Goal: Transaction & Acquisition: Purchase product/service

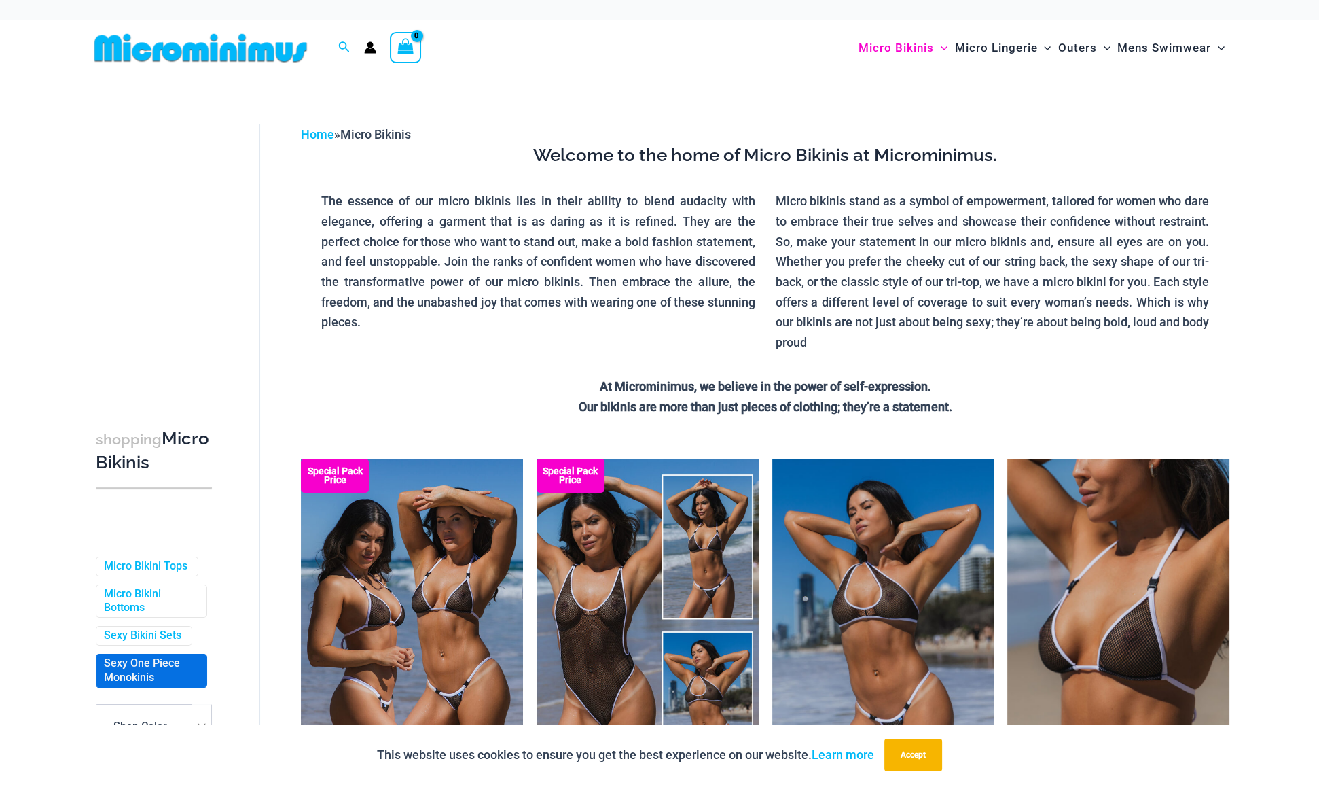
click at [132, 685] on link "Sexy One Piece Monokinis" at bounding box center [150, 670] width 92 height 29
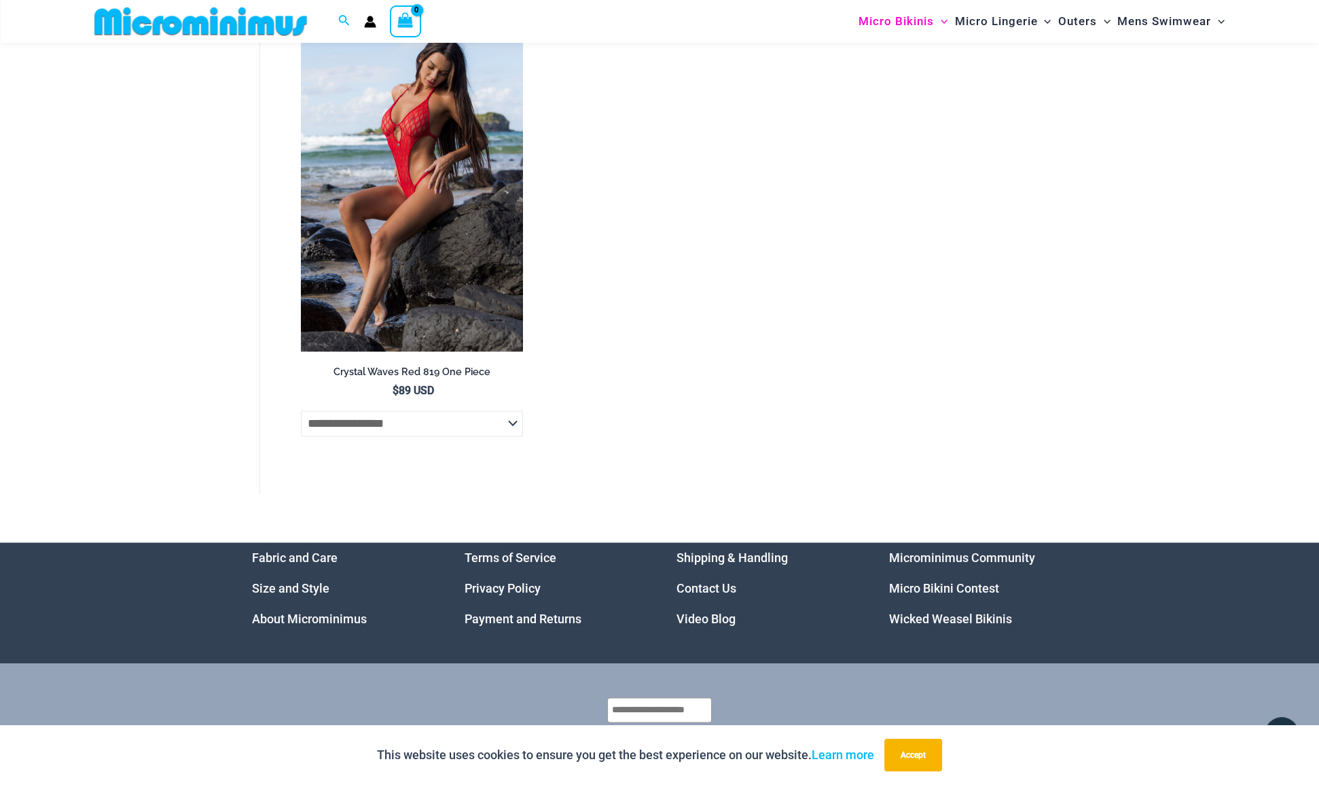
scroll to position [2831, 0]
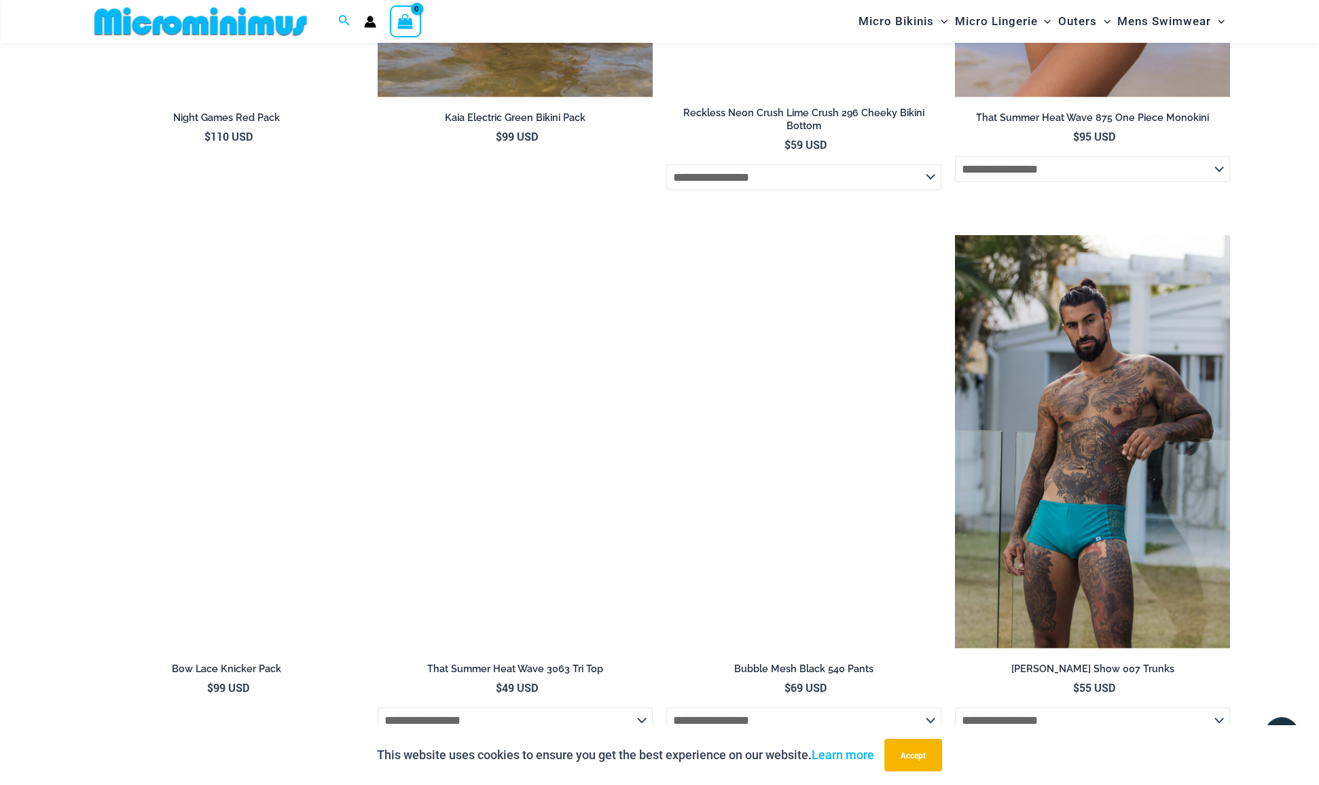
scroll to position [5042, 0]
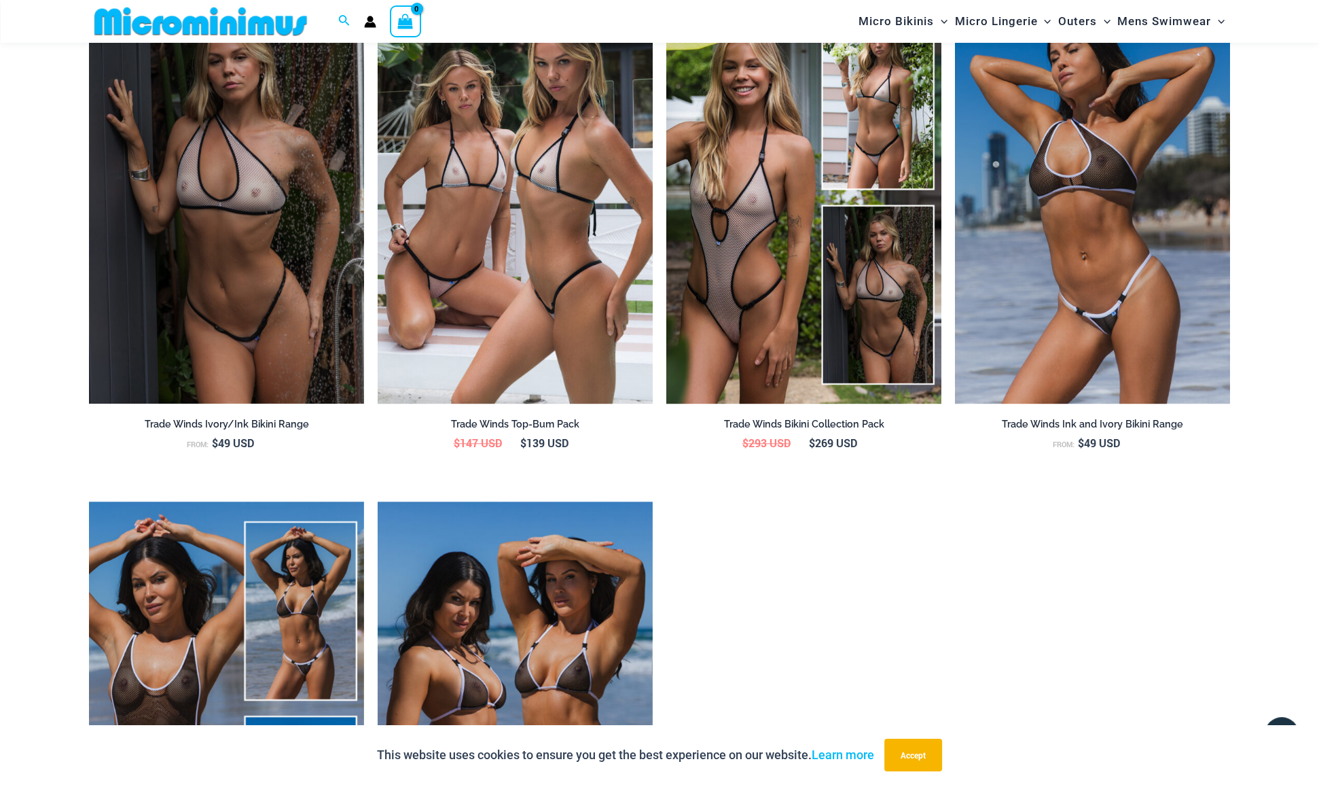
scroll to position [1596, 0]
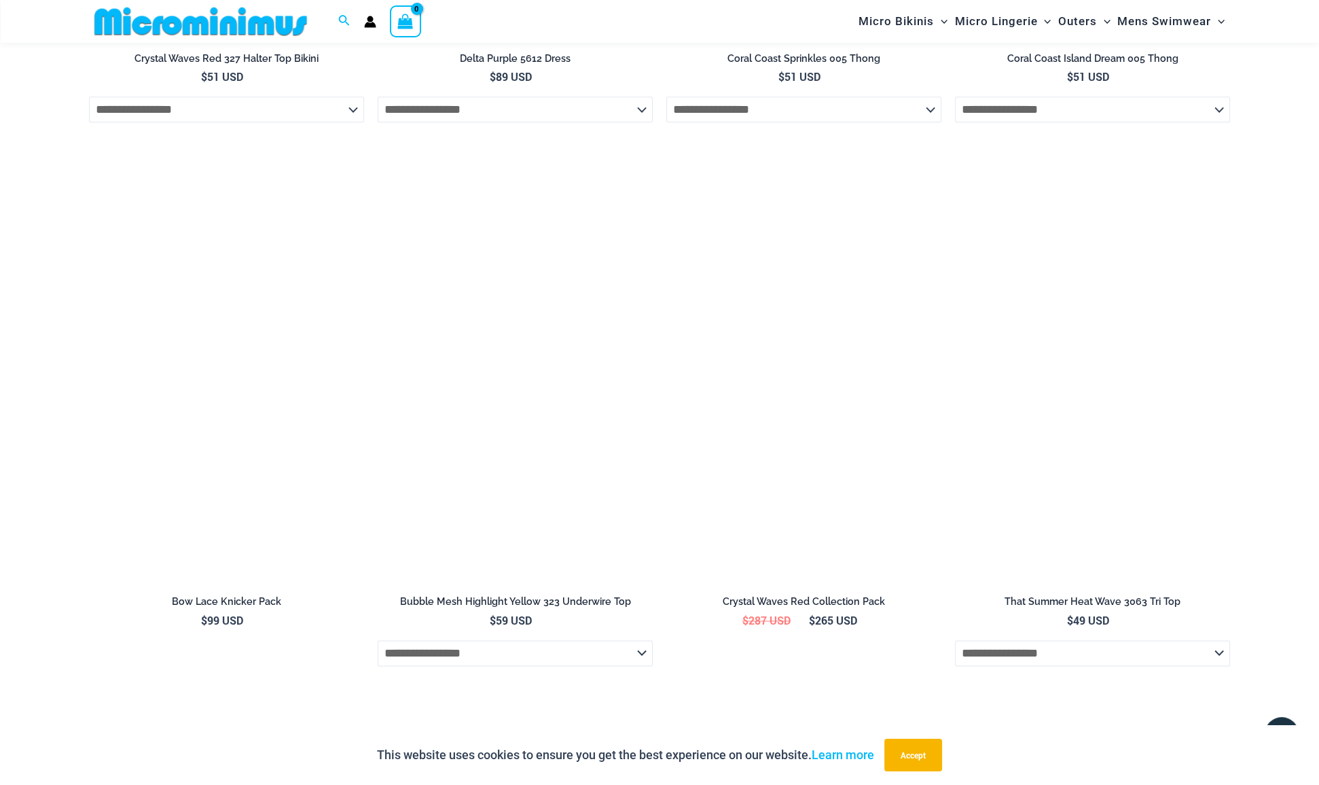
scroll to position [2643, 0]
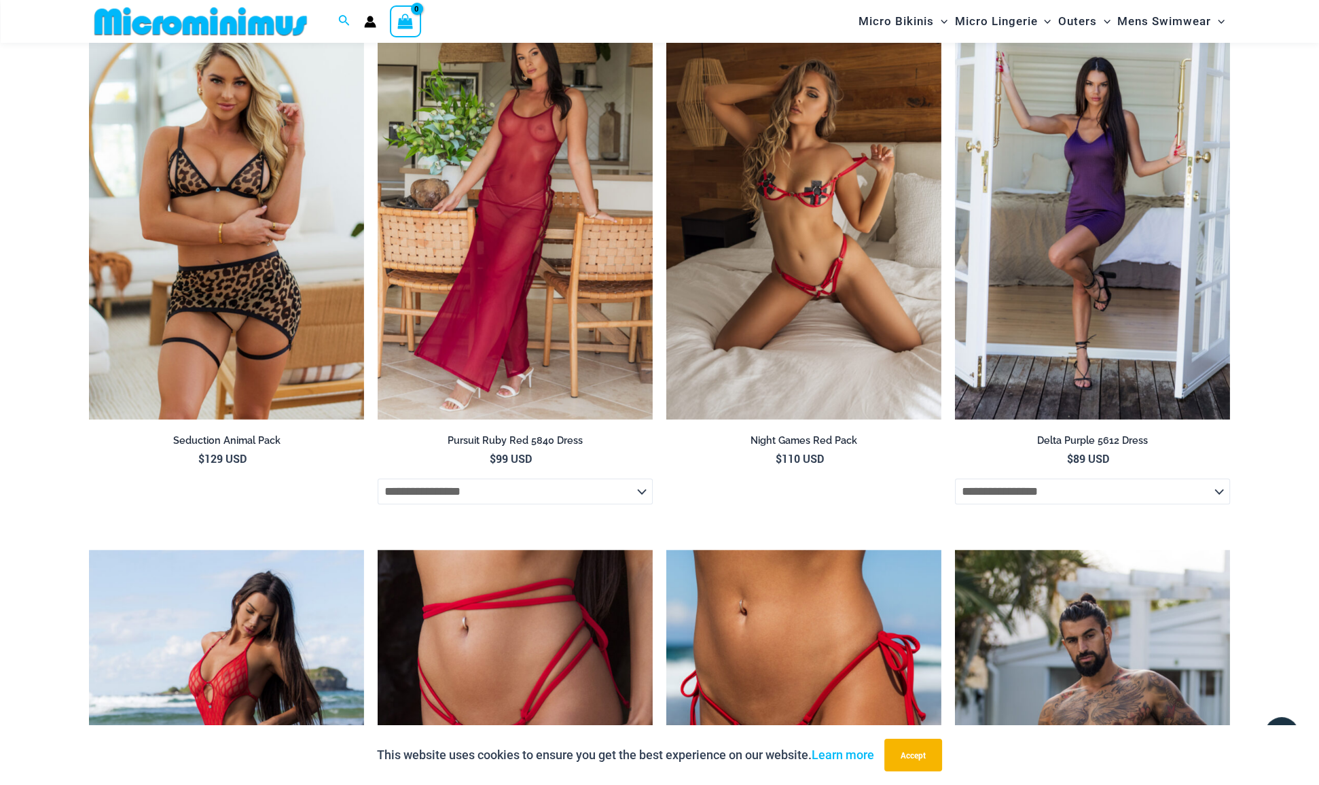
scroll to position [2150, 0]
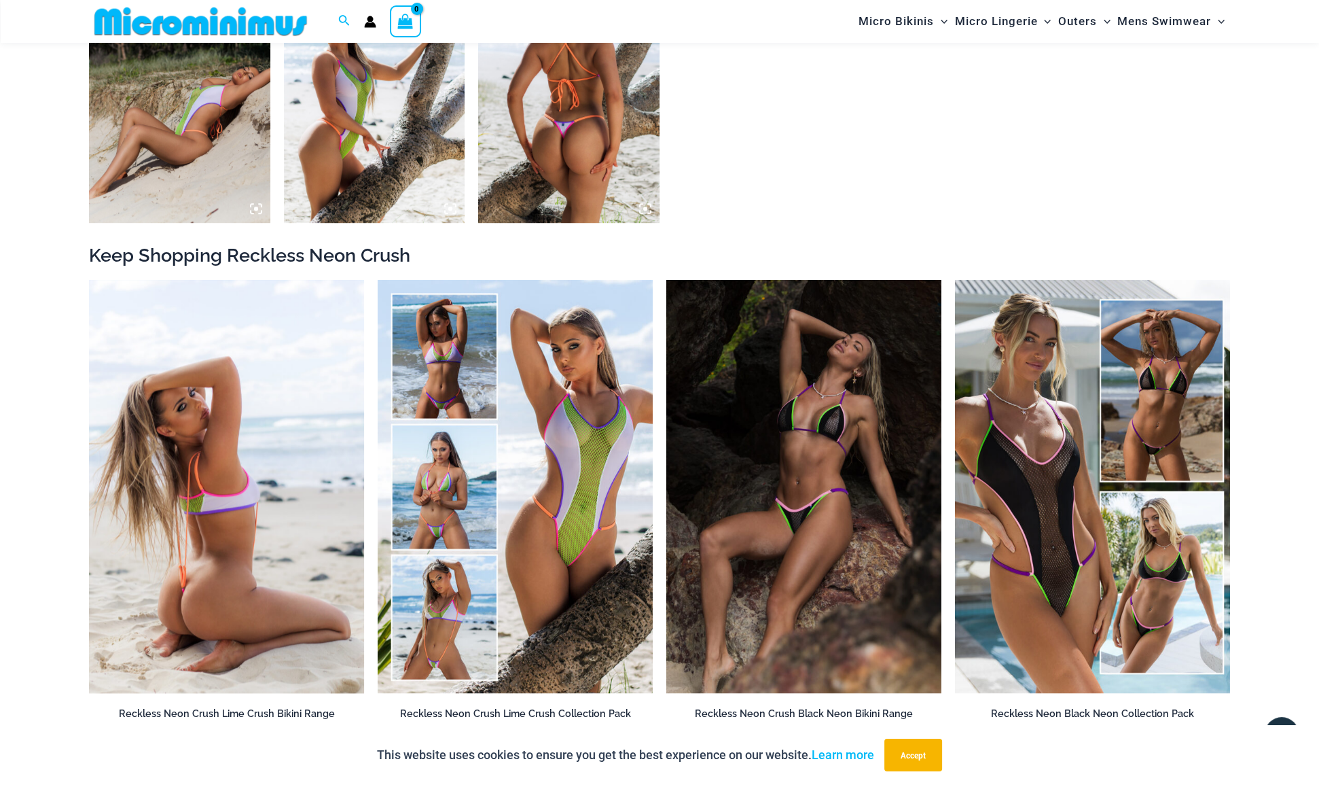
scroll to position [1347, 0]
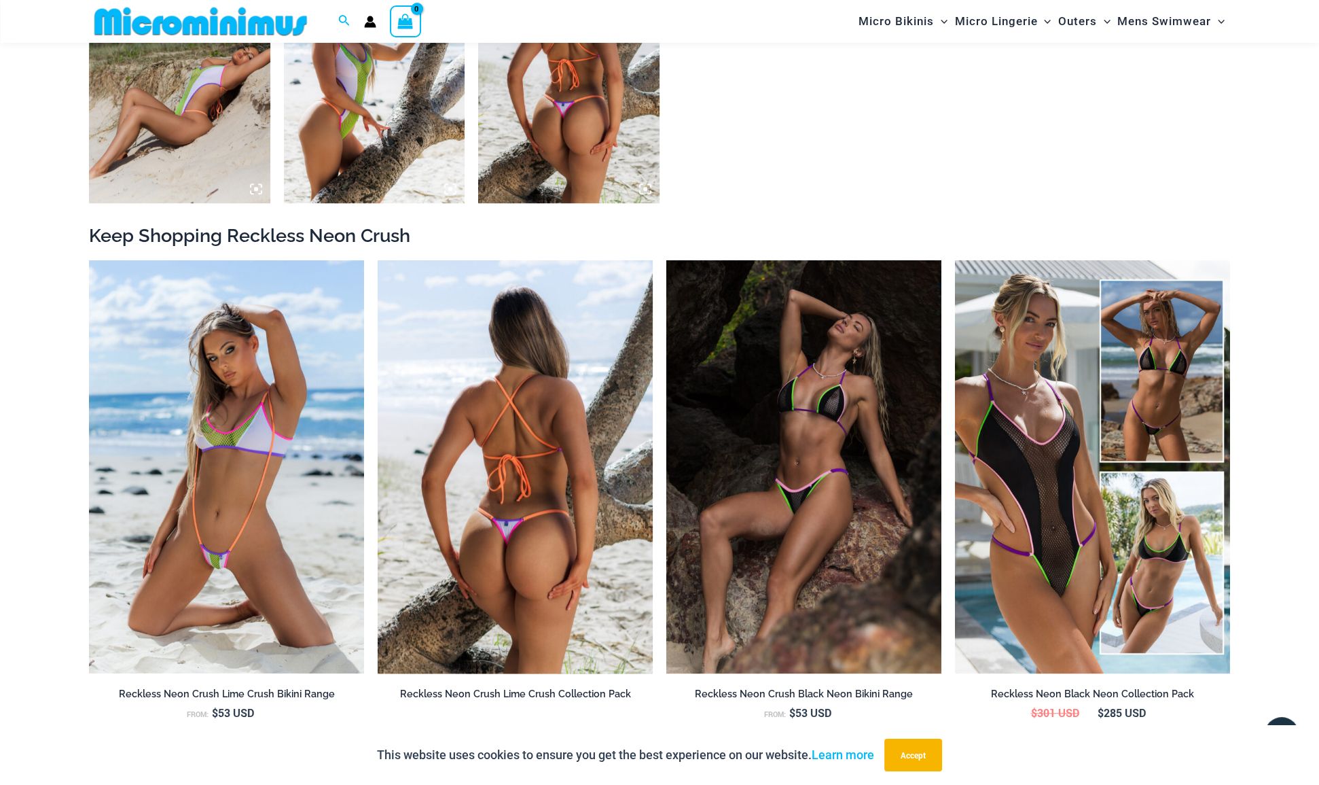
click at [519, 448] on img at bounding box center [515, 466] width 275 height 413
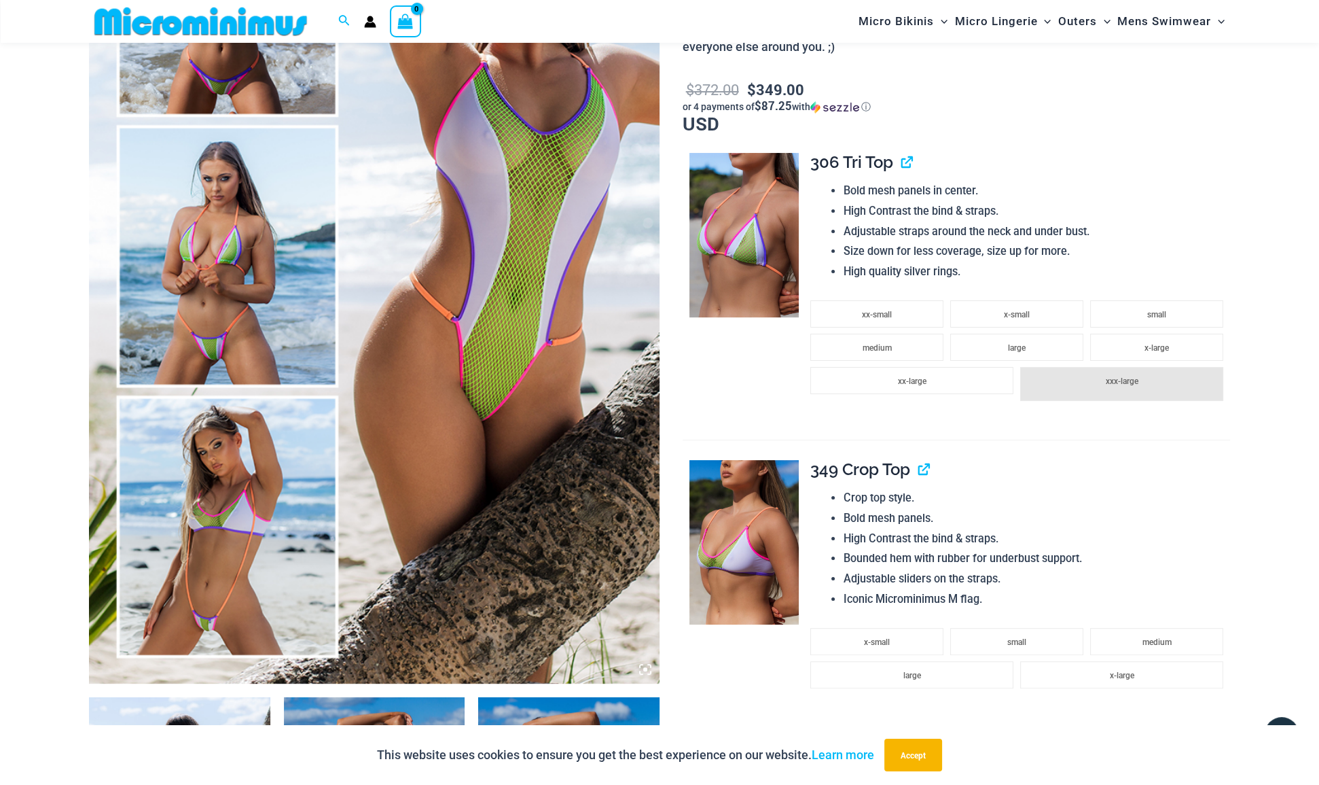
scroll to position [296, 0]
click at [517, 409] on img at bounding box center [374, 255] width 571 height 856
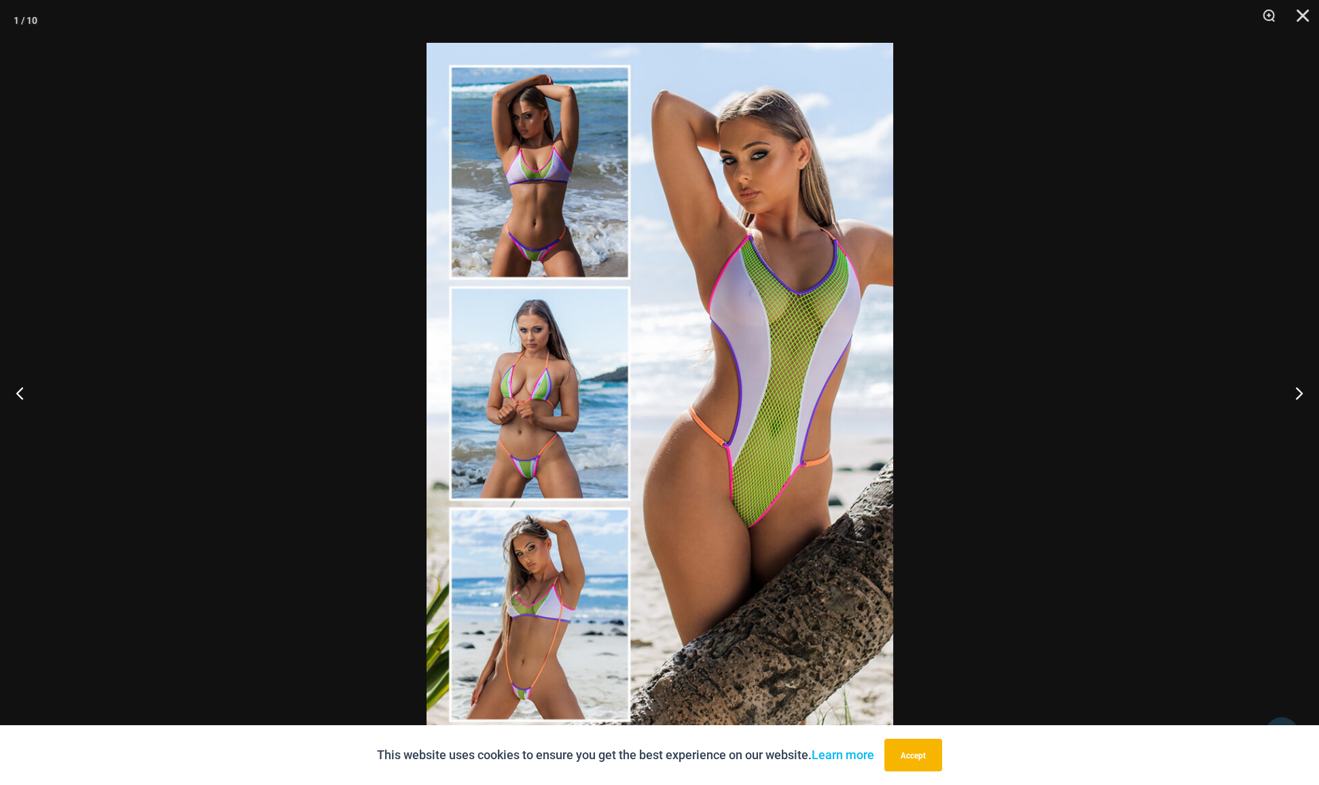
click at [794, 347] on img at bounding box center [660, 393] width 467 height 700
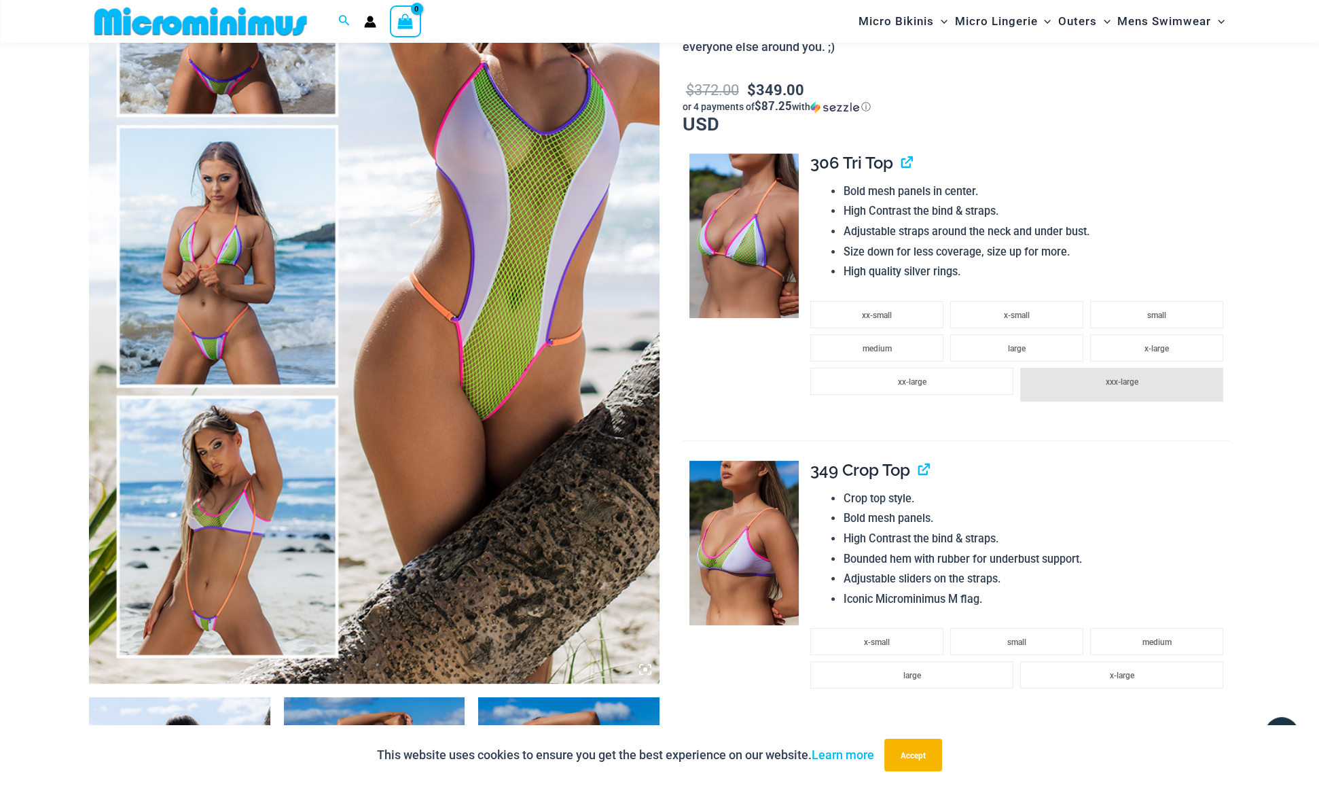
click at [509, 369] on img at bounding box center [374, 255] width 571 height 856
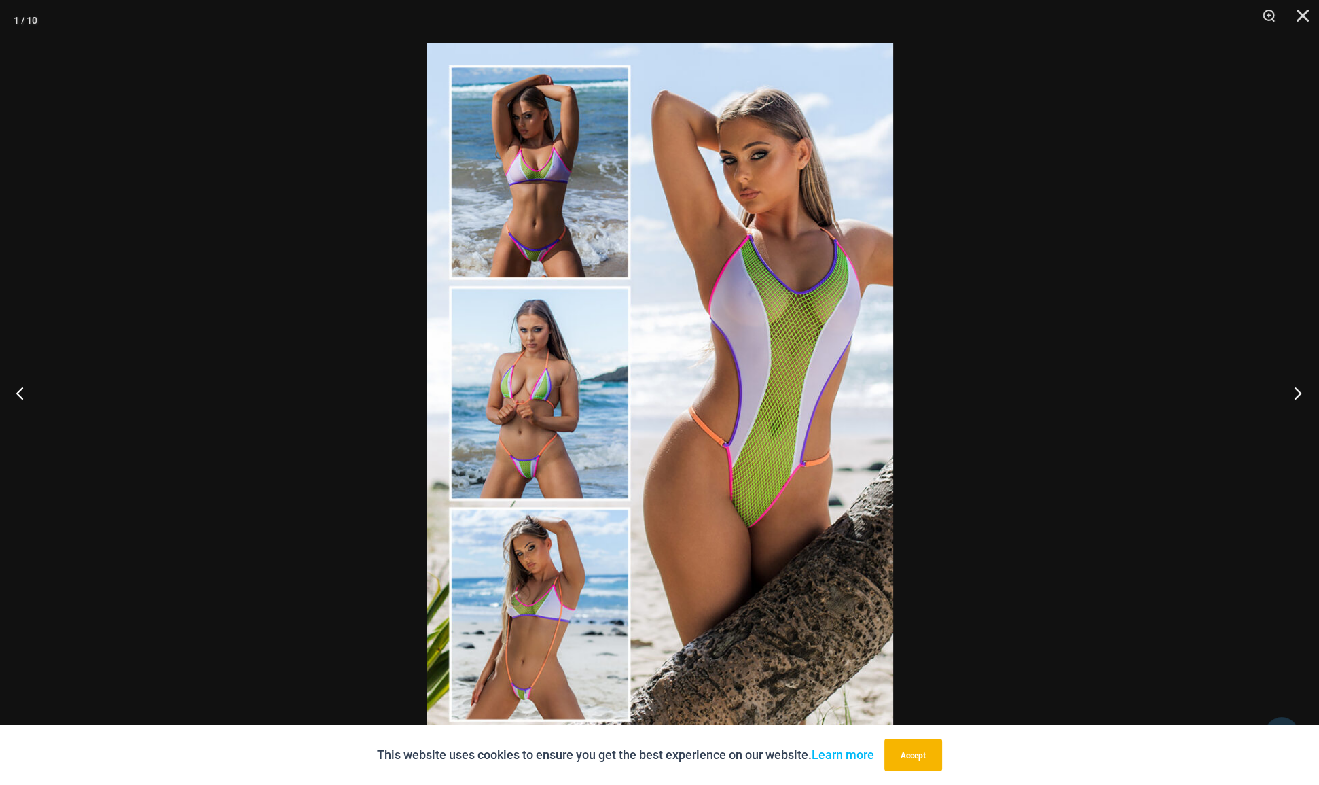
click at [1301, 392] on button "Next" at bounding box center [1293, 393] width 51 height 68
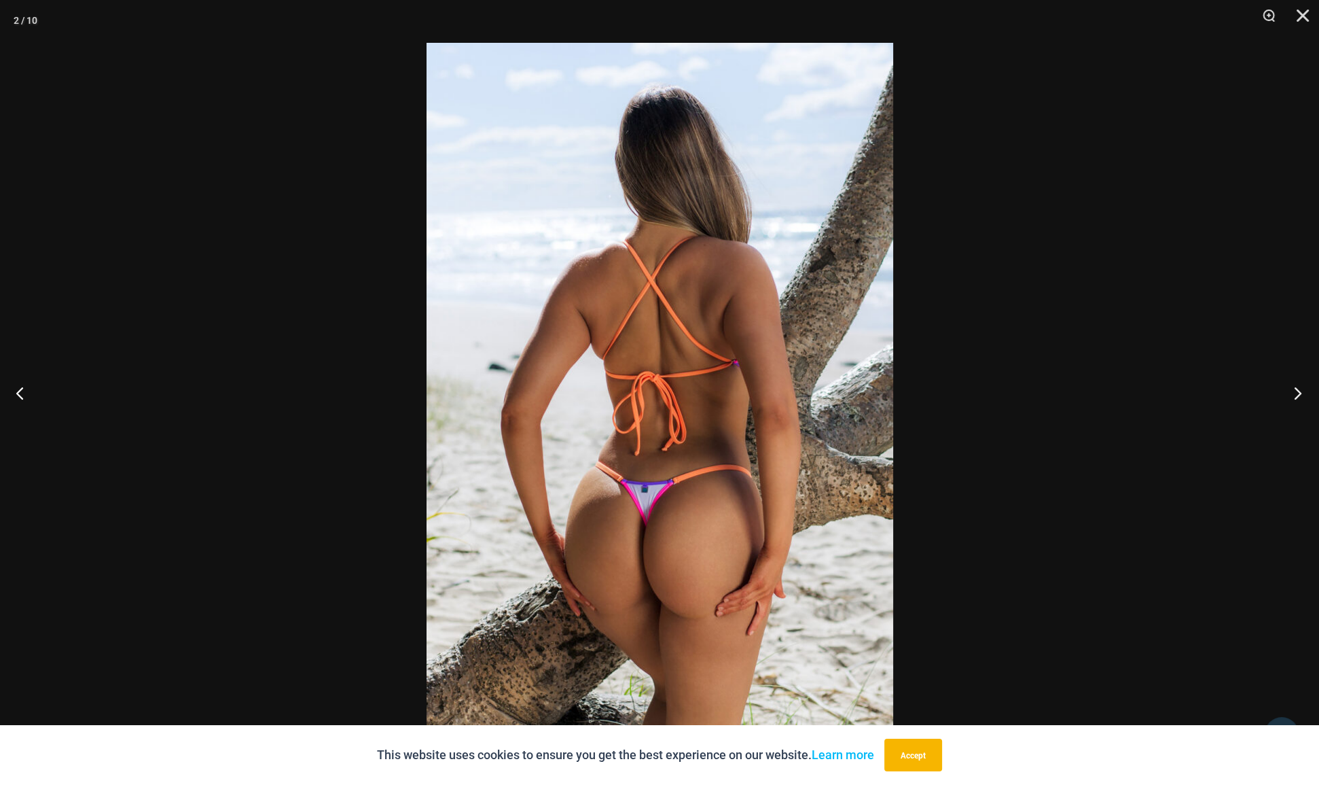
click at [1301, 392] on button "Next" at bounding box center [1293, 393] width 51 height 68
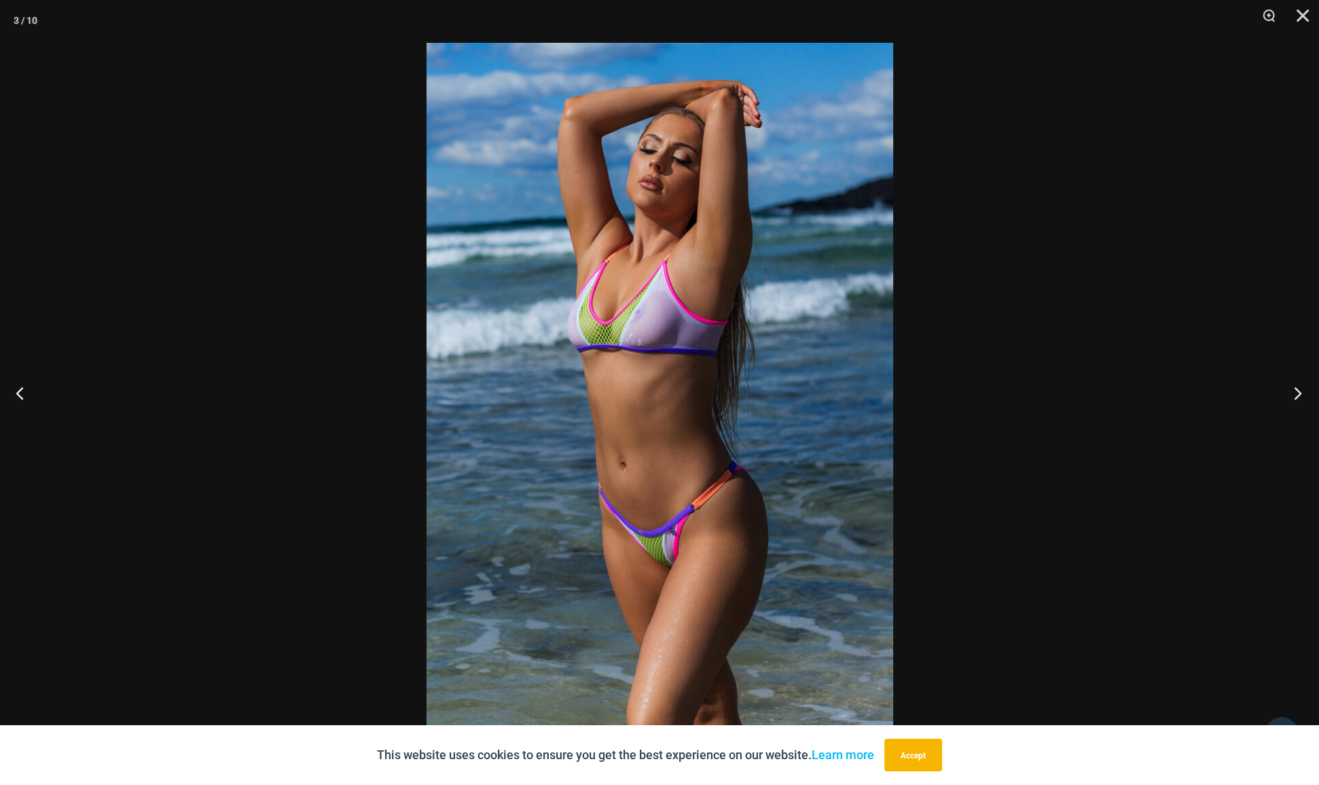
click at [1301, 392] on button "Next" at bounding box center [1293, 393] width 51 height 68
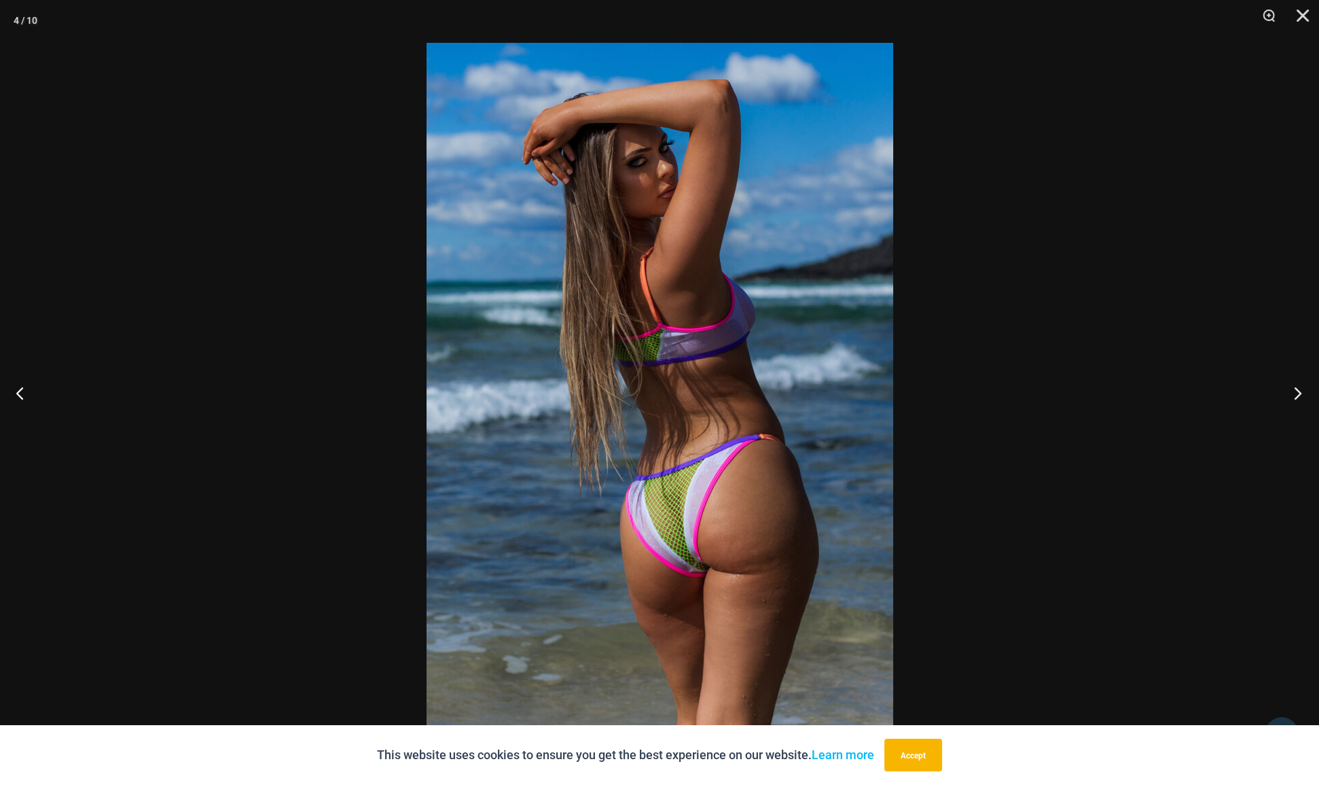
click at [1301, 392] on button "Next" at bounding box center [1293, 393] width 51 height 68
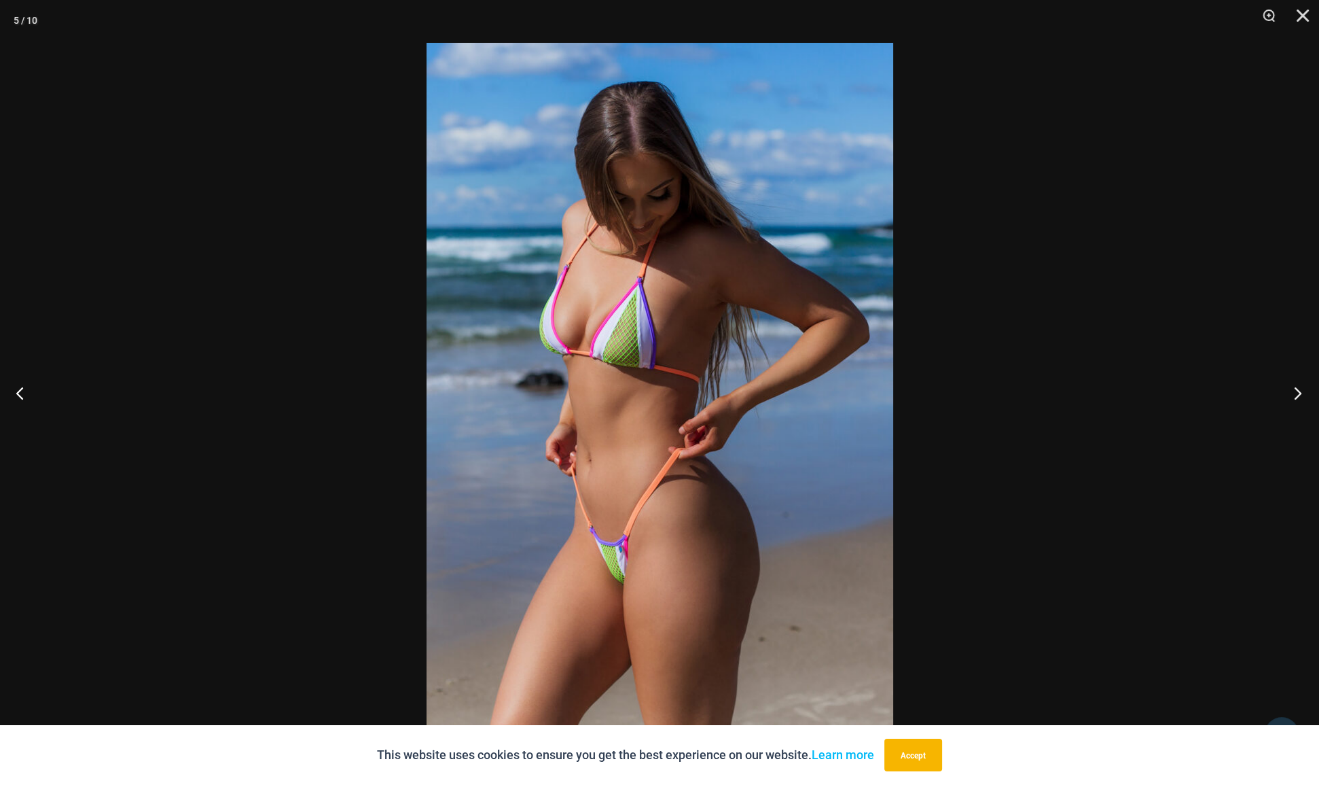
click at [1301, 392] on button "Next" at bounding box center [1293, 393] width 51 height 68
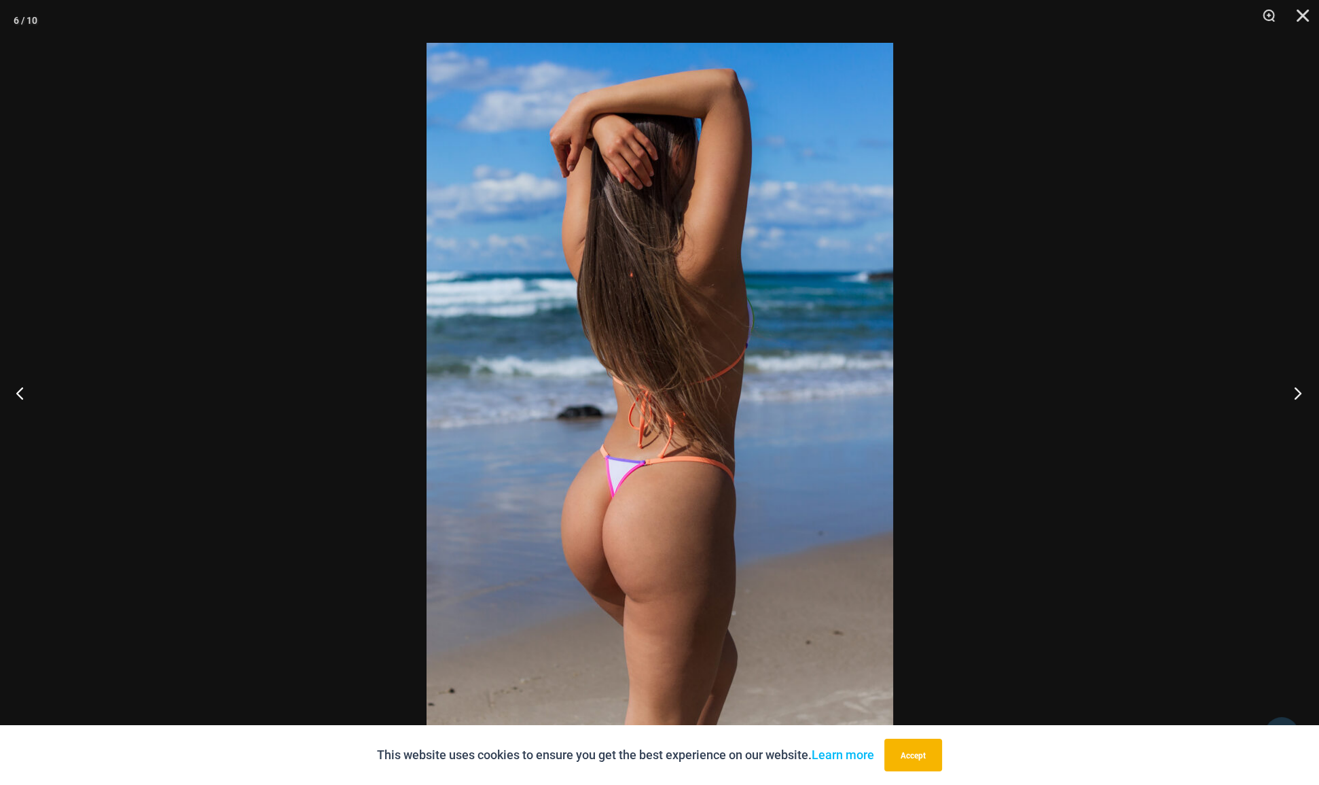
click at [1301, 392] on button "Next" at bounding box center [1293, 393] width 51 height 68
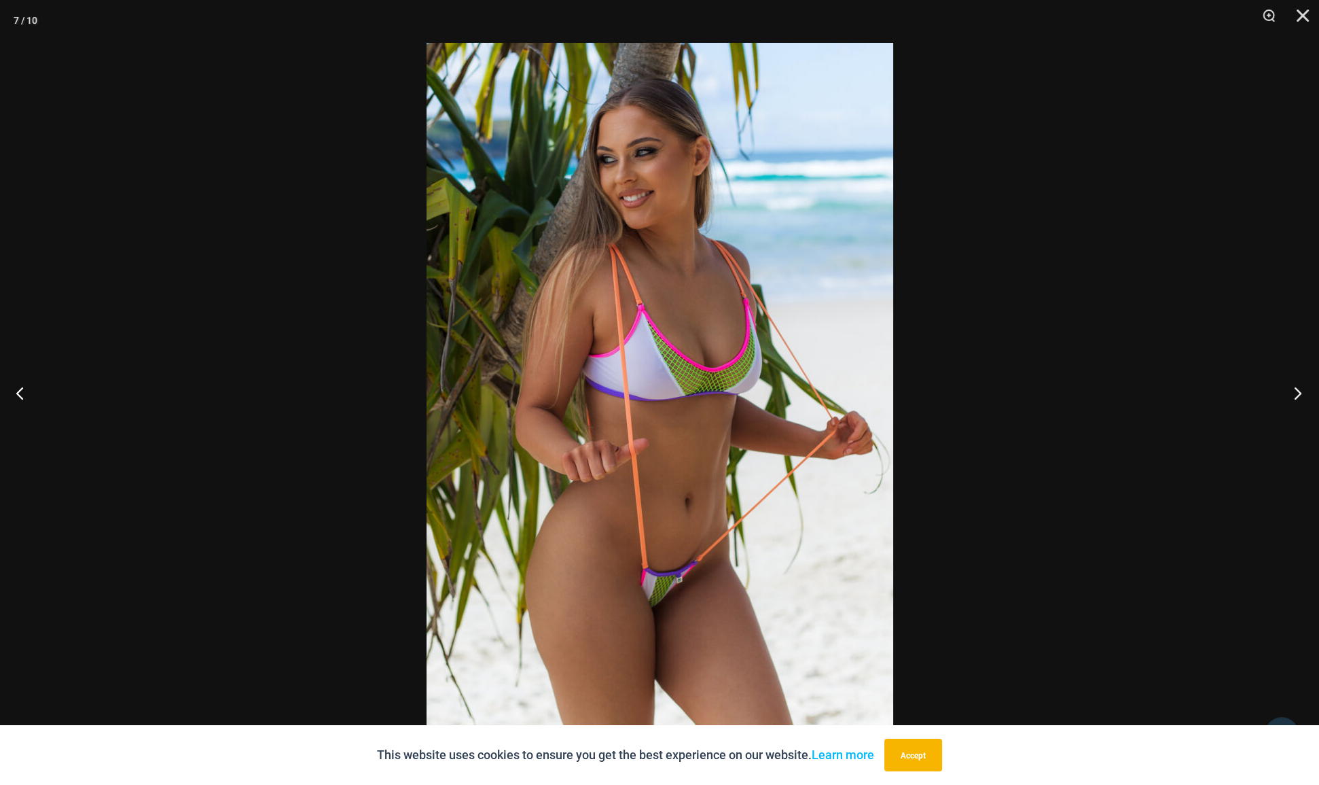
click at [1301, 392] on button "Next" at bounding box center [1293, 393] width 51 height 68
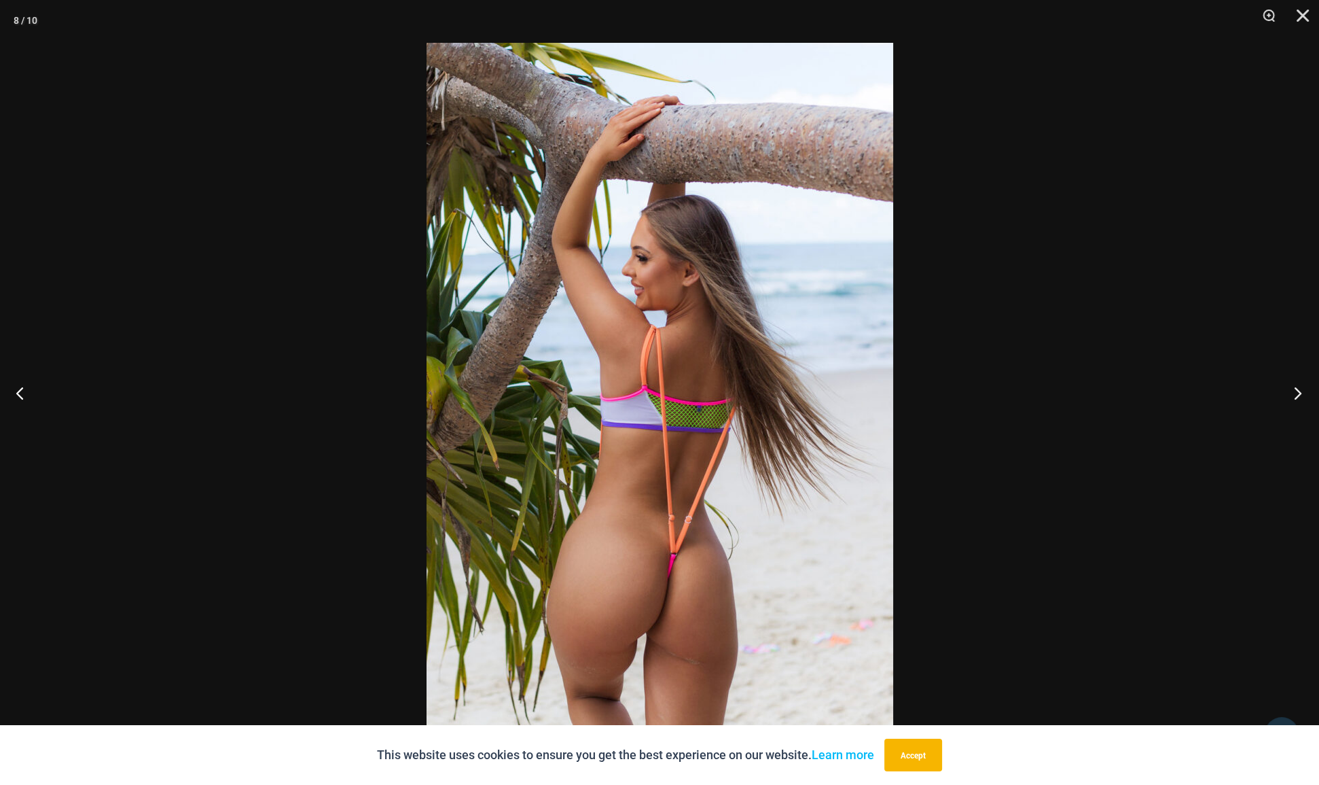
click at [1301, 392] on button "Next" at bounding box center [1293, 393] width 51 height 68
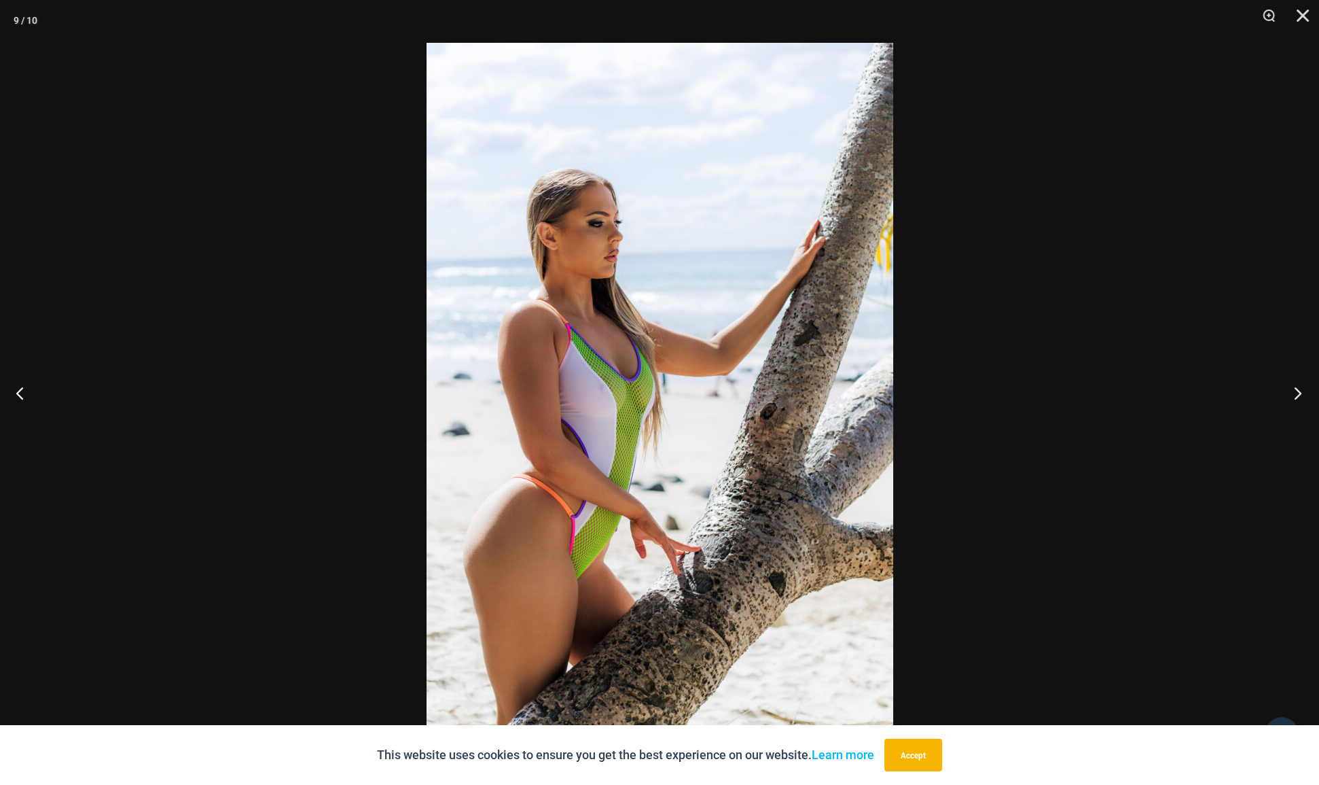
click at [1301, 392] on button "Next" at bounding box center [1293, 393] width 51 height 68
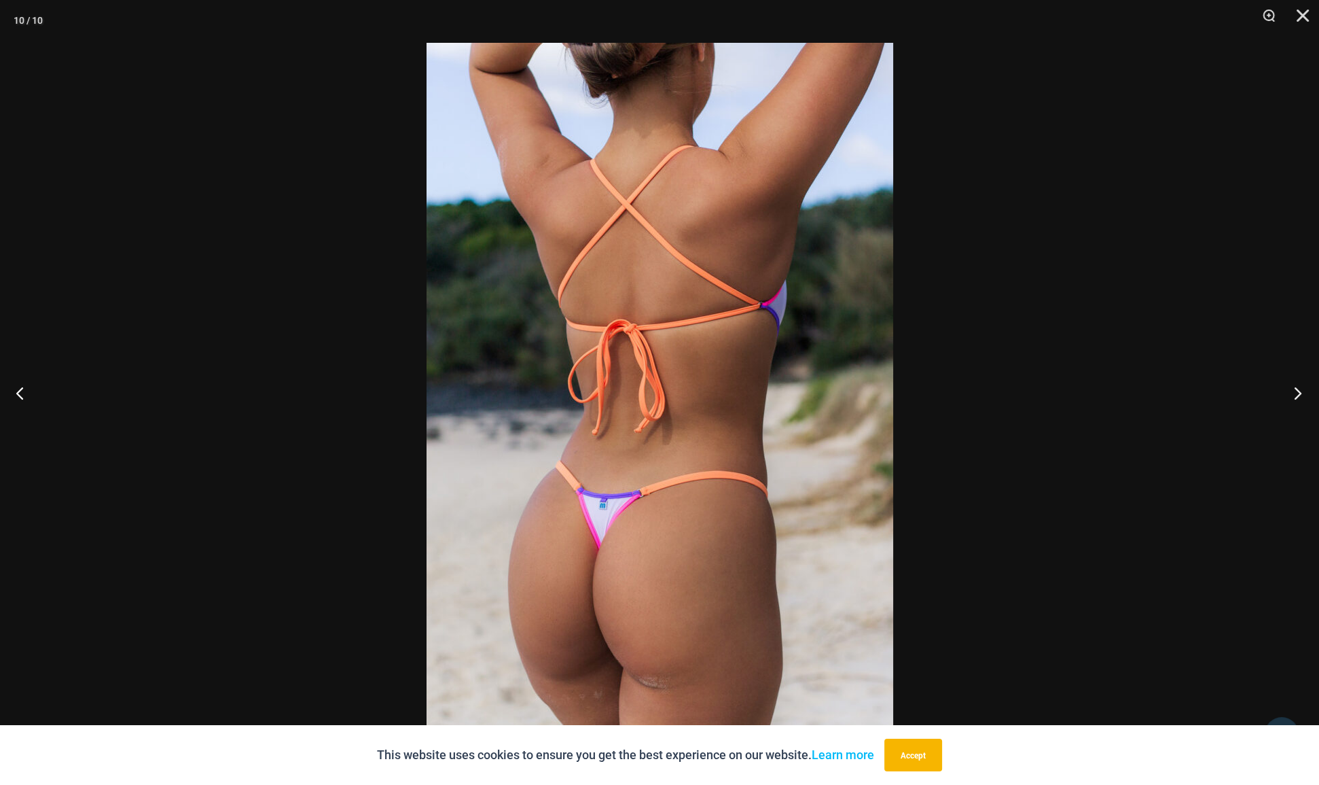
click at [1301, 392] on button "Next" at bounding box center [1293, 393] width 51 height 68
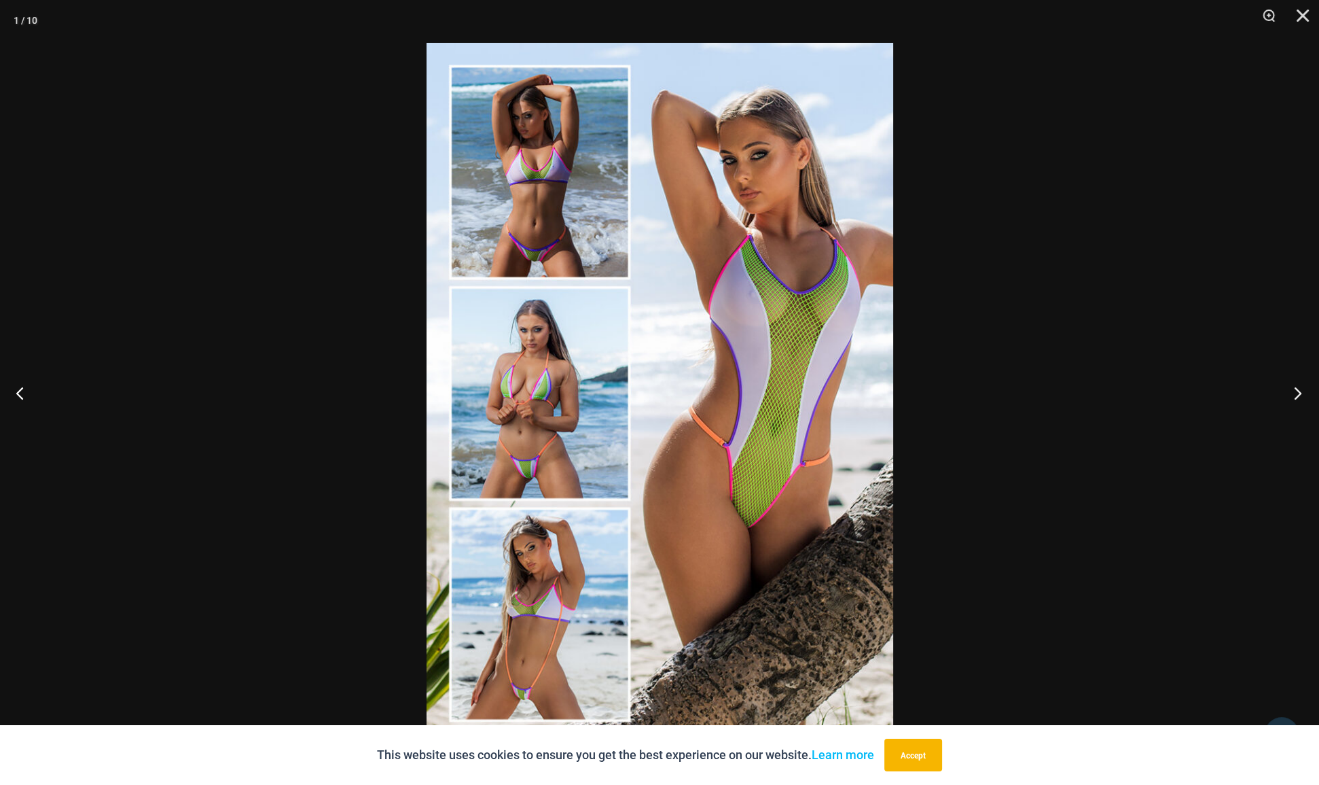
click at [1301, 392] on button "Next" at bounding box center [1293, 393] width 51 height 68
